Goal: Find specific page/section: Find specific page/section

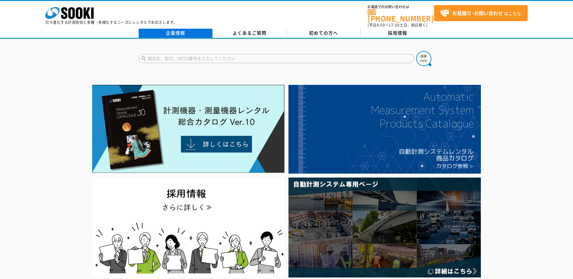
click at [174, 30] on link "企業情報" at bounding box center [176, 33] width 74 height 9
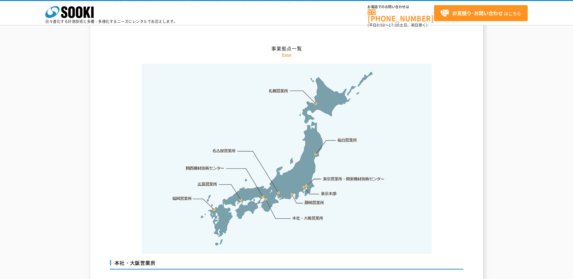
scroll to position [1270, 0]
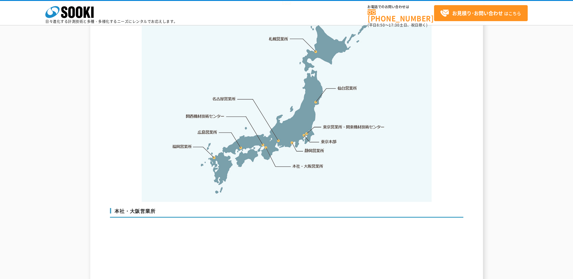
click at [311, 163] on link "本社・大阪営業所" at bounding box center [308, 166] width 32 height 6
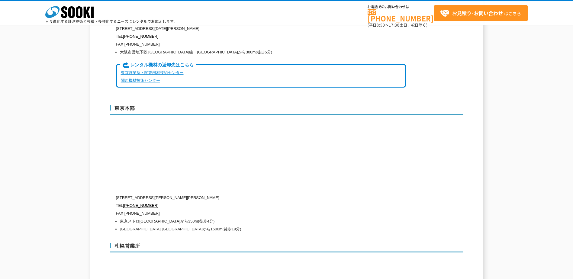
scroll to position [1459, 0]
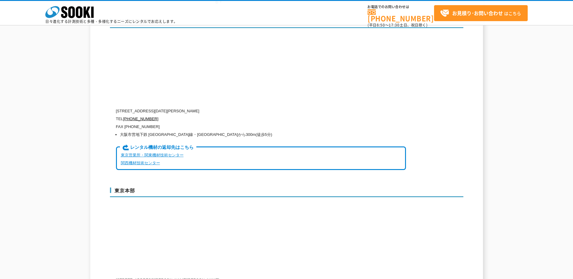
click at [468, 183] on div "企業情報 会社概要 沿革 企業理念 品質方針 社長挨拶 事業拠点一覧 グループ一覧 会社概要 company profile 商号 株式会社ソーキ 設立 [D…" at bounding box center [286, 45] width 393 height 2904
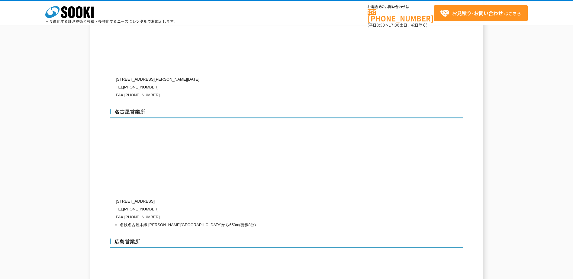
scroll to position [2064, 0]
